Goal: Task Accomplishment & Management: Manage account settings

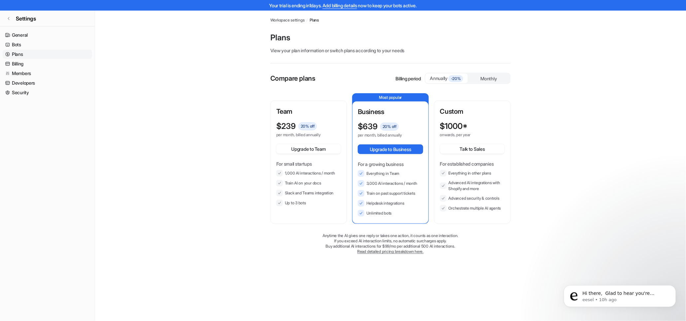
click at [168, 42] on main "Workspace settings / Plans Plans View your plan information or switch plans acc…" at bounding box center [390, 139] width 591 height 257
click at [206, 40] on main "Workspace settings / Plans Plans View your plan information or switch plans acc…" at bounding box center [390, 139] width 591 height 257
click at [149, 45] on main "Workspace settings / Plans Plans View your plan information or switch plans acc…" at bounding box center [390, 139] width 591 height 257
click at [411, 38] on p "Plans" at bounding box center [390, 37] width 240 height 11
drag, startPoint x: 292, startPoint y: 40, endPoint x: 288, endPoint y: 37, distance: 5.2
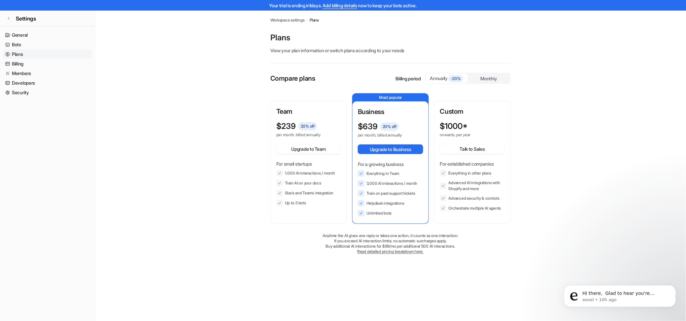
click at [291, 40] on p "Plans" at bounding box center [390, 37] width 240 height 11
click at [286, 37] on p "Plans" at bounding box center [390, 37] width 240 height 11
click at [285, 37] on p "Plans" at bounding box center [390, 37] width 240 height 11
click at [129, 110] on main "Workspace settings / Plans Plans View your plan information or switch plans acc…" at bounding box center [390, 139] width 591 height 257
click at [132, 109] on main "Workspace settings / Plans Plans View your plan information or switch plans acc…" at bounding box center [390, 139] width 591 height 257
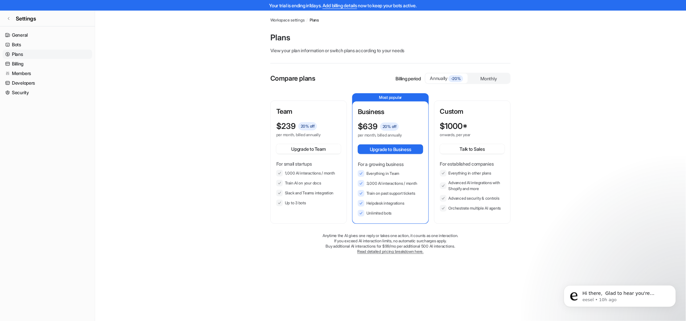
click at [166, 47] on main "Workspace settings / Plans Plans View your plan information or switch plans acc…" at bounding box center [390, 139] width 591 height 257
click at [246, 103] on main "Workspace settings / Plans Plans View your plan information or switch plans acc…" at bounding box center [390, 139] width 591 height 257
click at [538, 43] on main "Workspace settings / Plans Plans View your plan information or switch plans acc…" at bounding box center [390, 139] width 591 height 257
click at [514, 39] on div "Workspace settings / Plans Plans View your plan information or switch plans acc…" at bounding box center [390, 139] width 251 height 257
click at [326, 50] on p "View your plan information or switch plans according to your needs" at bounding box center [390, 50] width 240 height 7
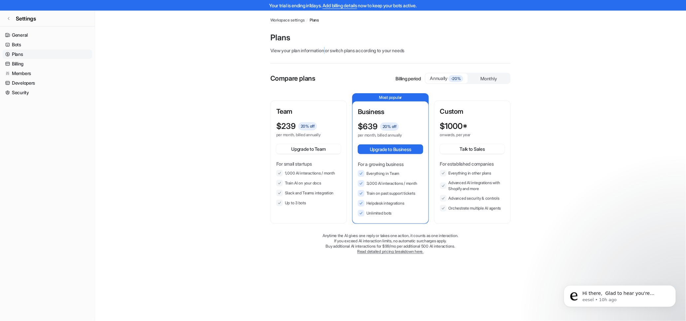
click at [326, 50] on p "View your plan information or switch plans according to your needs" at bounding box center [390, 50] width 240 height 7
click at [437, 39] on p "Plans" at bounding box center [390, 37] width 240 height 11
click at [377, 51] on p "View your plan information or switch plans according to your needs" at bounding box center [390, 50] width 240 height 7
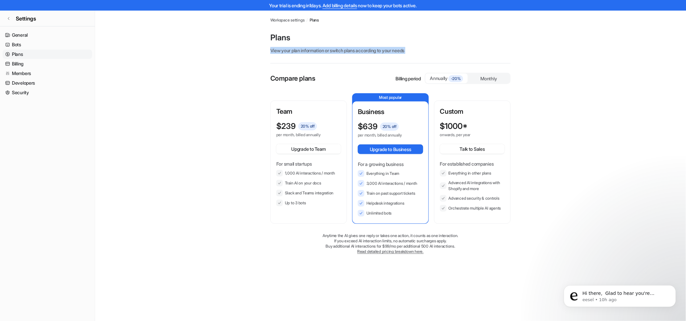
click at [377, 51] on p "View your plan information or switch plans according to your needs" at bounding box center [390, 50] width 240 height 7
click at [393, 36] on p "Plans" at bounding box center [390, 37] width 240 height 11
click at [349, 48] on p "View your plan information or switch plans according to your needs" at bounding box center [390, 50] width 240 height 7
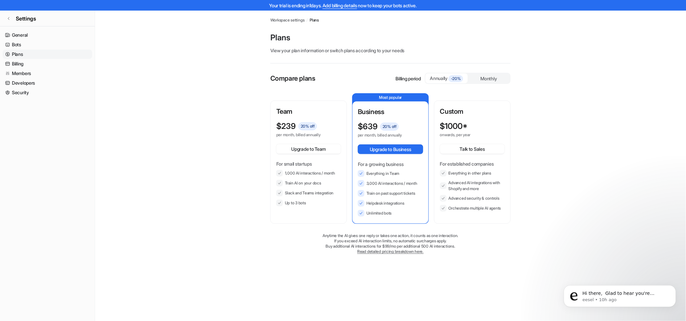
click at [362, 37] on p "Plans" at bounding box center [390, 37] width 240 height 11
click at [452, 45] on div "Plans View your plan information or switch plans according to your needs" at bounding box center [390, 47] width 240 height 31
